Goal: Navigation & Orientation: Understand site structure

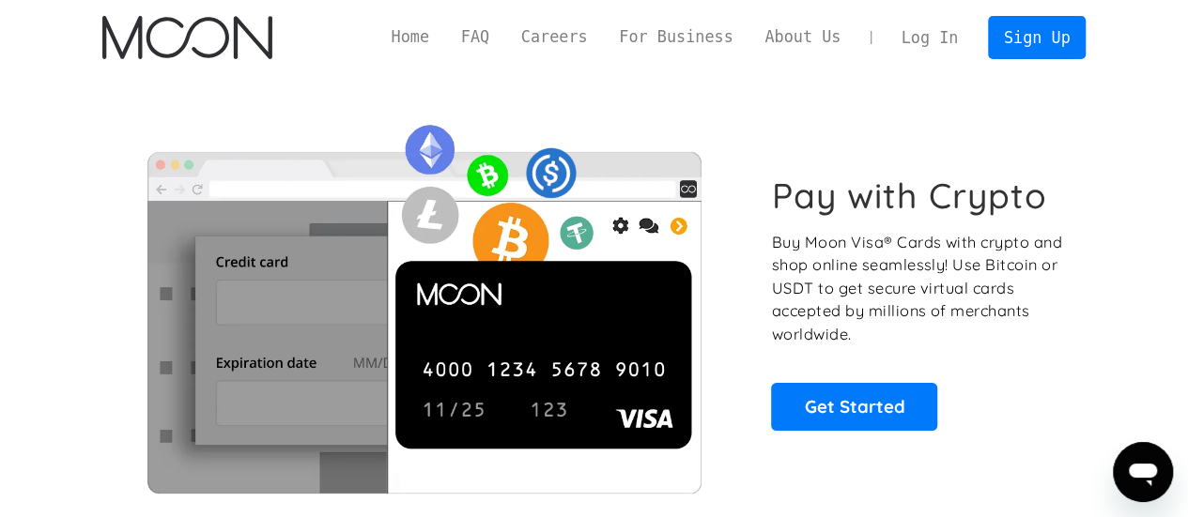
click at [445, 42] on link "Home" at bounding box center [410, 36] width 69 height 23
click at [685, 45] on link "For Business" at bounding box center [676, 36] width 146 height 23
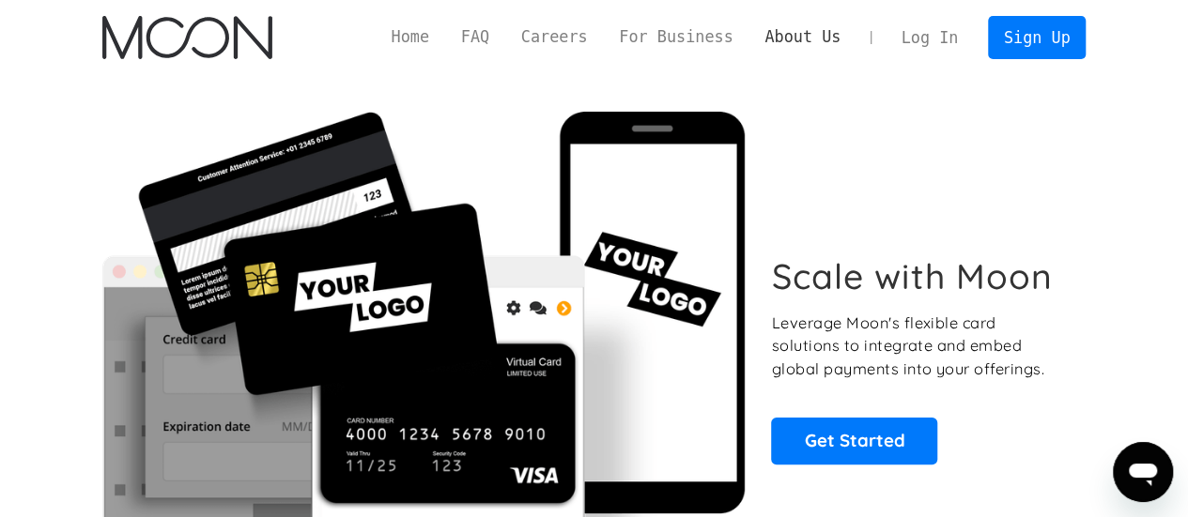
click at [817, 34] on link "About Us" at bounding box center [802, 36] width 108 height 23
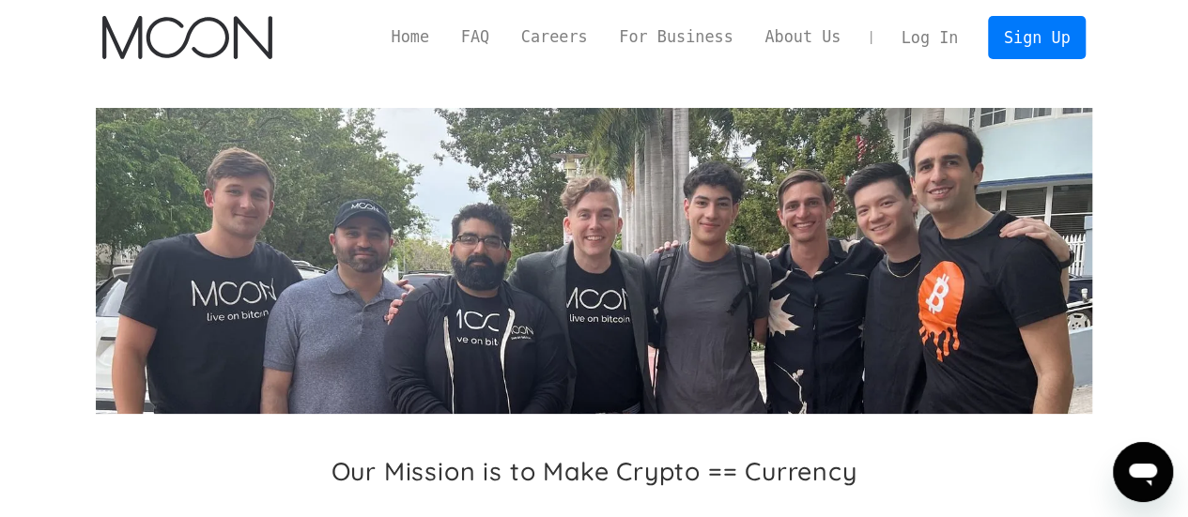
click at [820, 40] on link "About Us" at bounding box center [802, 36] width 108 height 23
click at [718, 42] on link "For Business" at bounding box center [676, 36] width 146 height 23
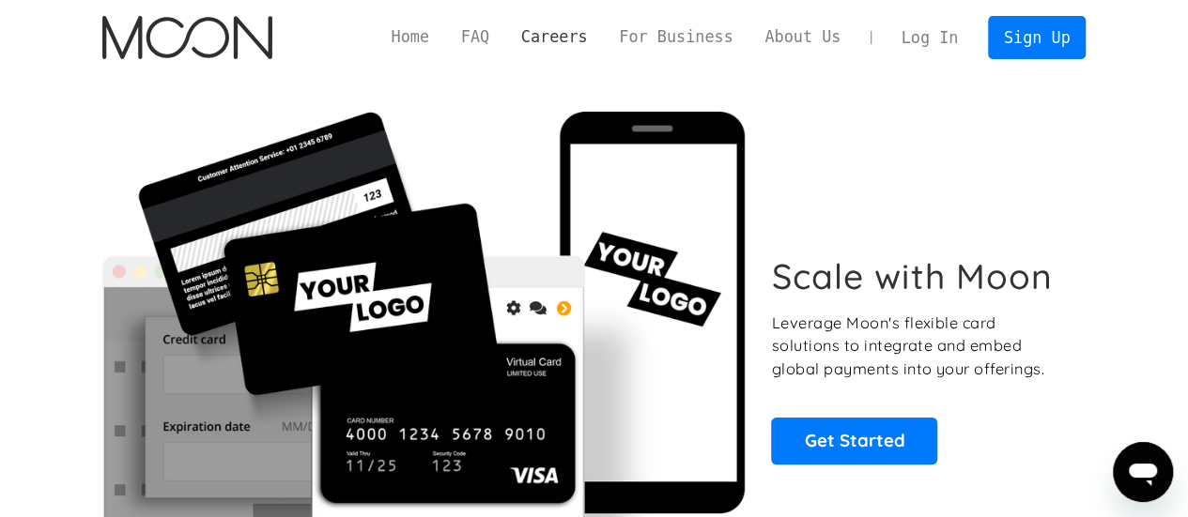
click at [593, 35] on link "Careers" at bounding box center [554, 36] width 98 height 23
click at [505, 36] on link "FAQ" at bounding box center [475, 36] width 60 height 23
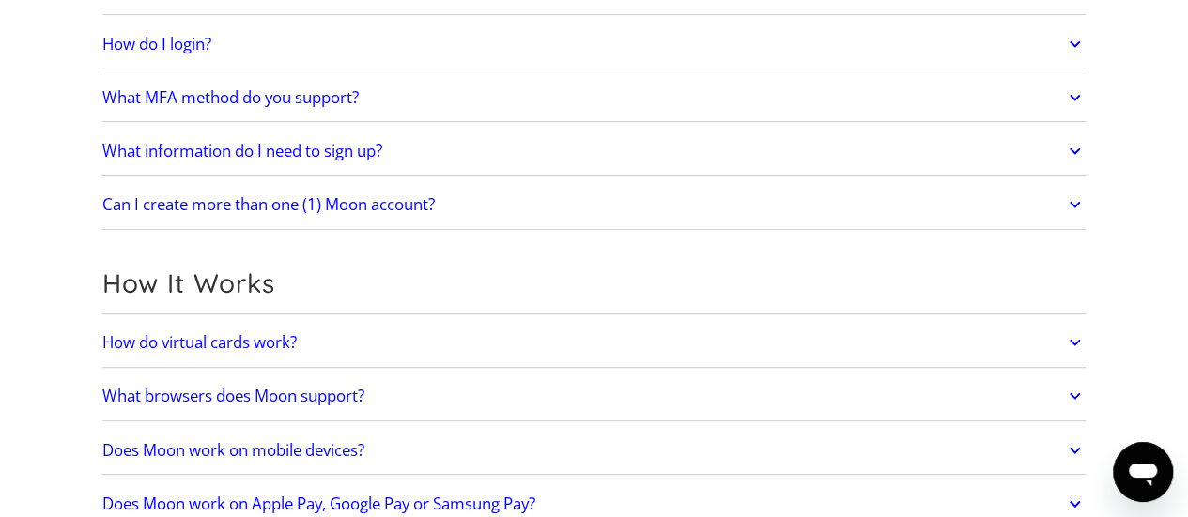
scroll to position [470, 0]
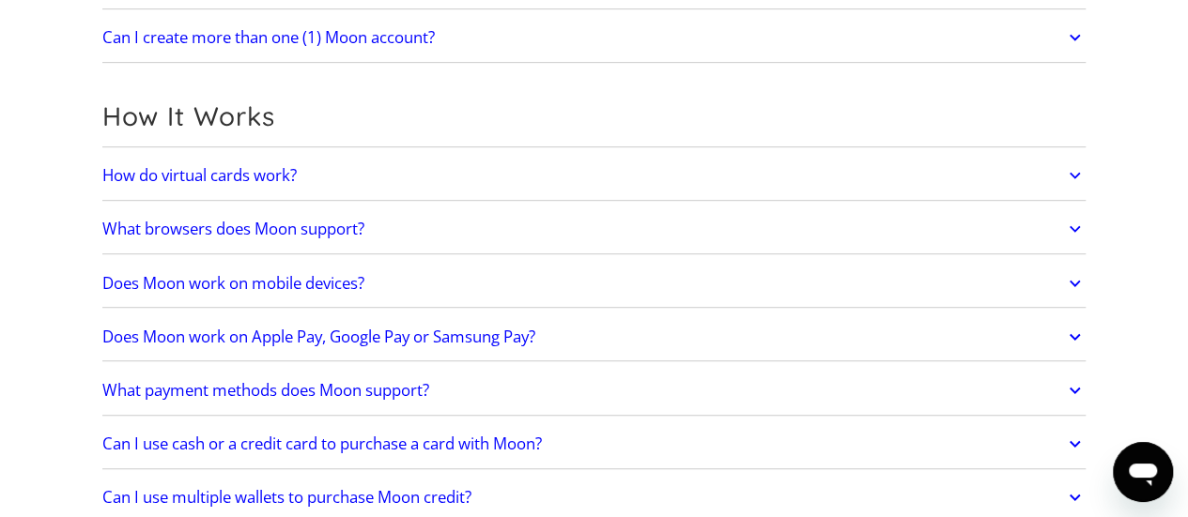
click at [1077, 173] on icon at bounding box center [1075, 176] width 11 height 7
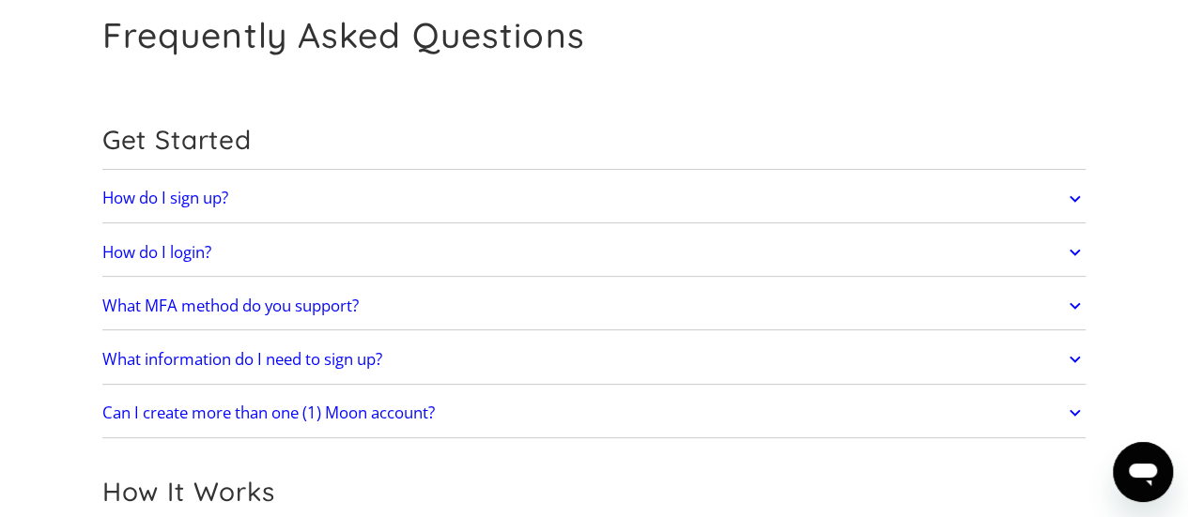
scroll to position [0, 0]
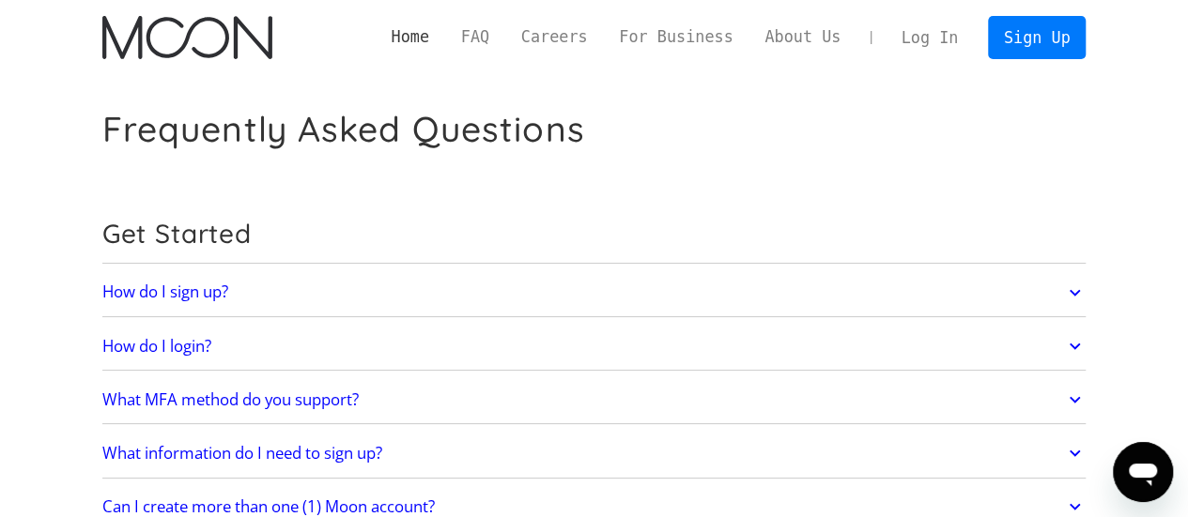
click at [445, 39] on link "Home" at bounding box center [410, 36] width 69 height 23
